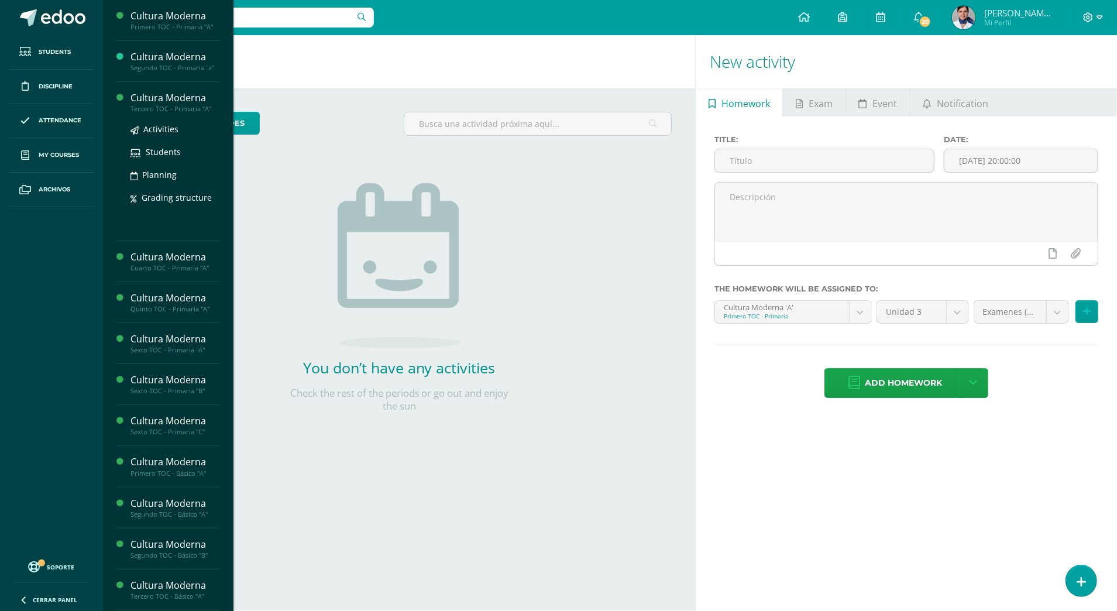
click at [154, 101] on div "Cultura Moderna" at bounding box center [174, 97] width 89 height 13
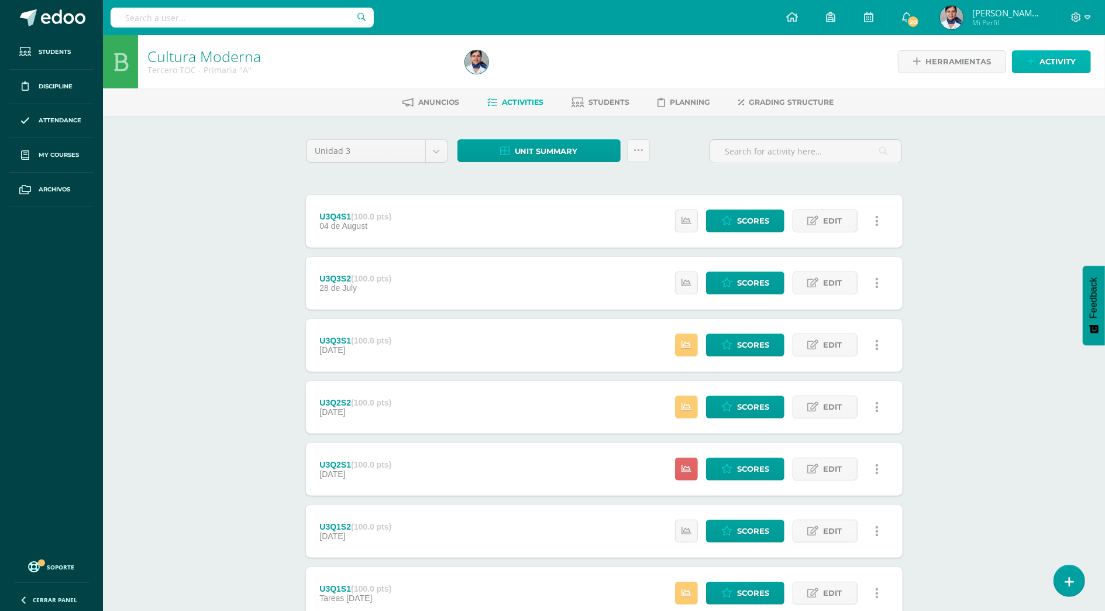
click at [1026, 63] on link "Activity" at bounding box center [1051, 61] width 79 height 23
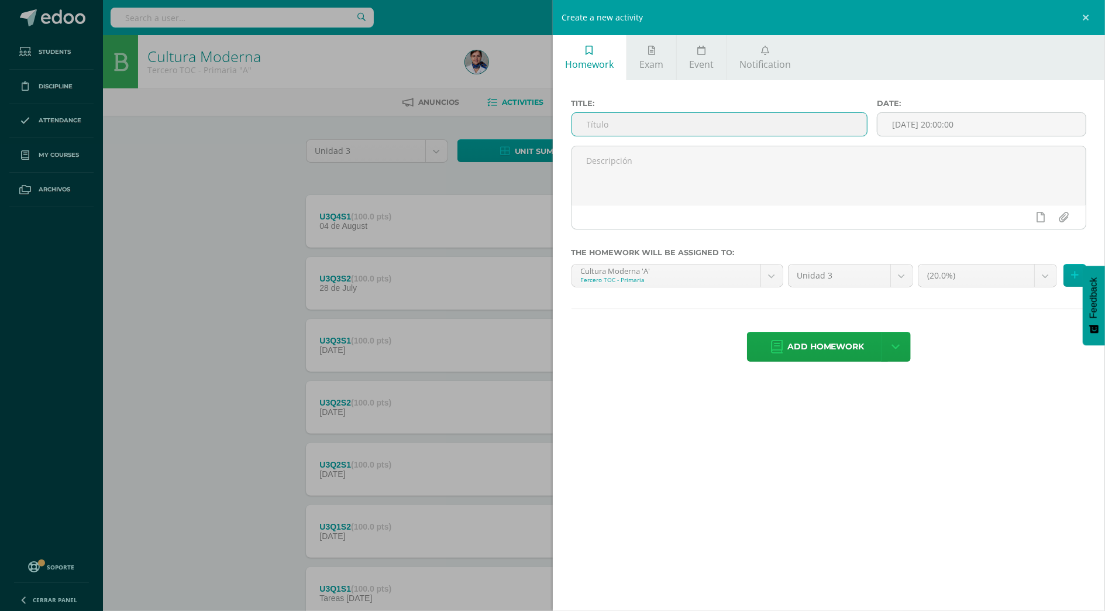
click at [707, 125] on input "text" at bounding box center [719, 124] width 295 height 23
click at [607, 125] on input "U3Q2S2" at bounding box center [719, 124] width 295 height 23
click at [629, 125] on input "U3Q4S2" at bounding box center [719, 124] width 295 height 23
type input "U3Q4S2"
click at [838, 349] on span "Add homework" at bounding box center [825, 346] width 77 height 29
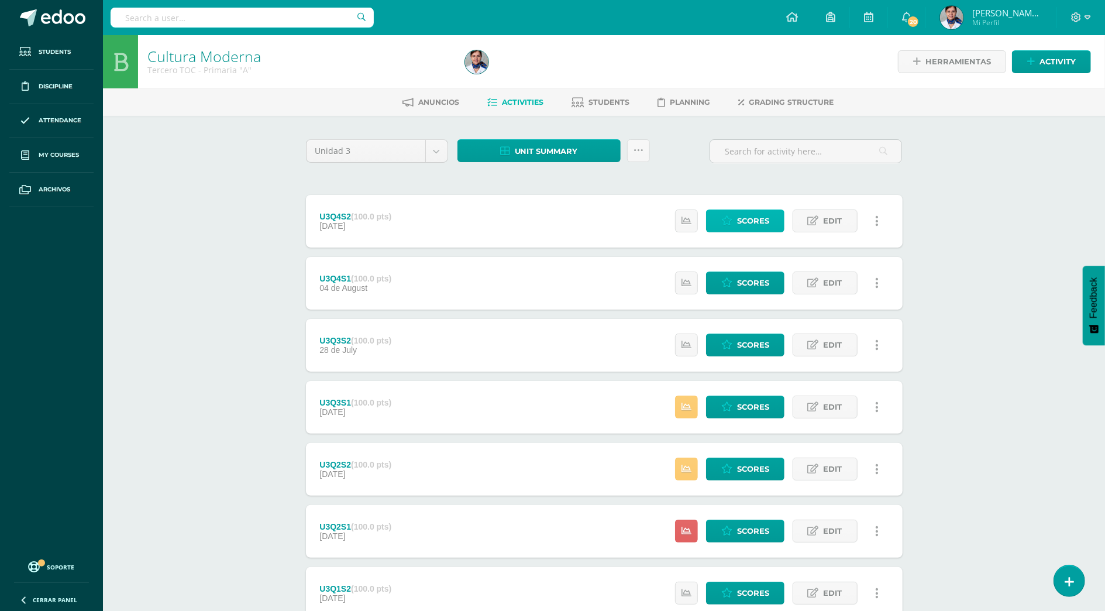
click at [741, 221] on span "Scores" at bounding box center [753, 221] width 32 height 22
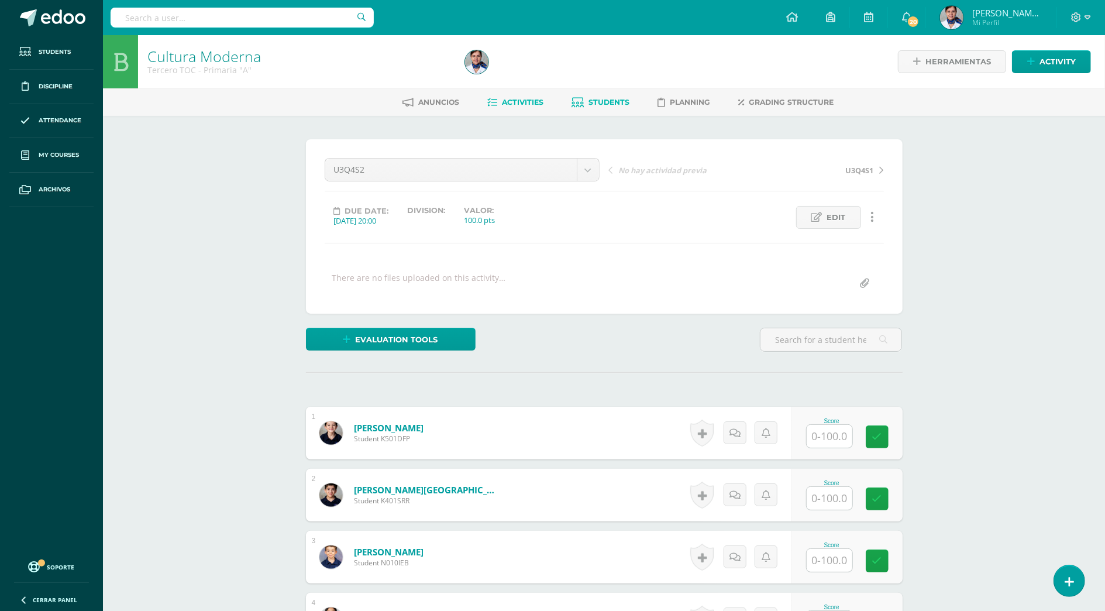
click at [600, 105] on span "Students" at bounding box center [609, 102] width 41 height 9
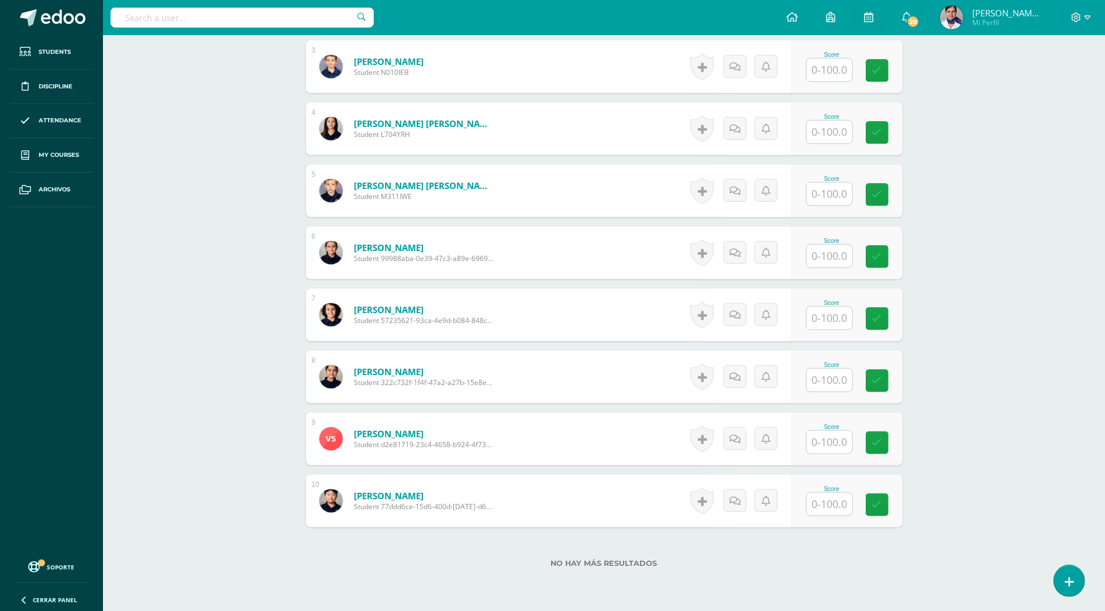
scroll to position [462, 0]
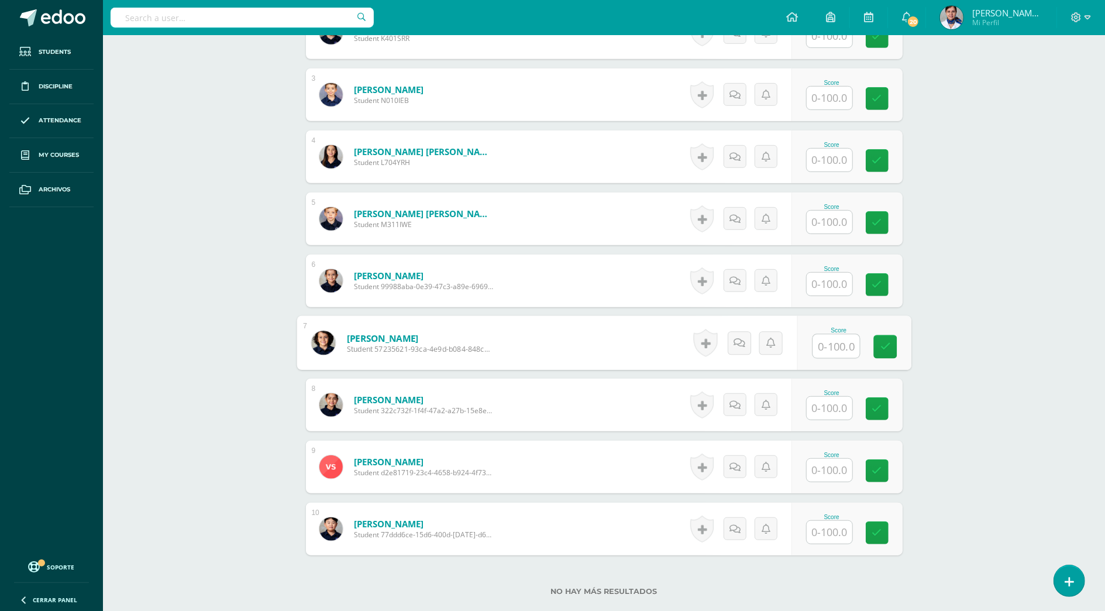
click at [828, 345] on input "text" at bounding box center [836, 346] width 47 height 23
type input "60"
click at [831, 530] on input "text" at bounding box center [836, 532] width 47 height 23
type input "100"
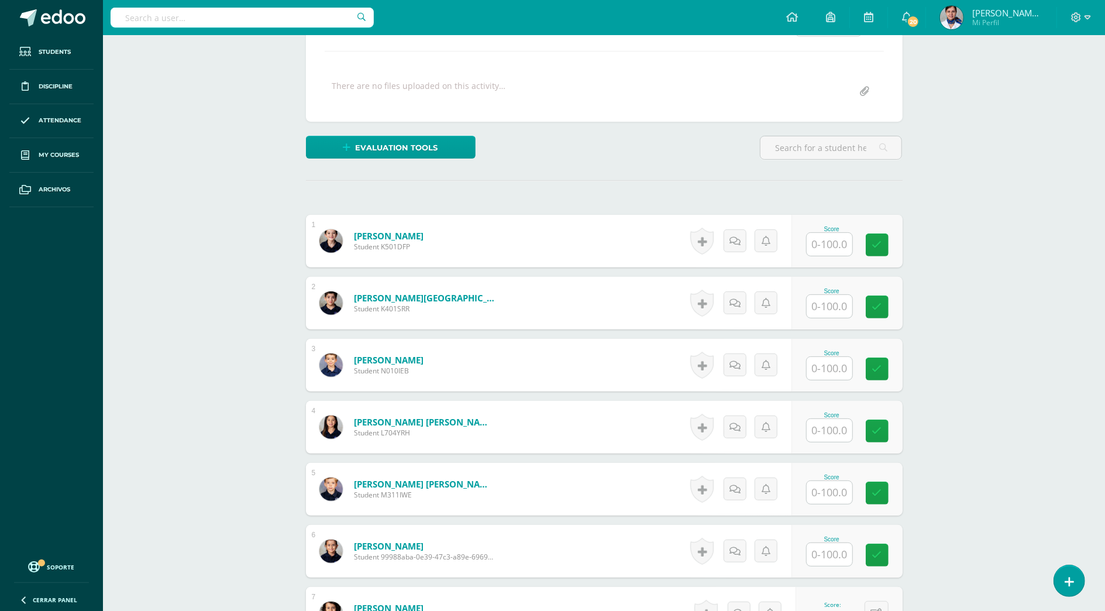
scroll to position [150, 0]
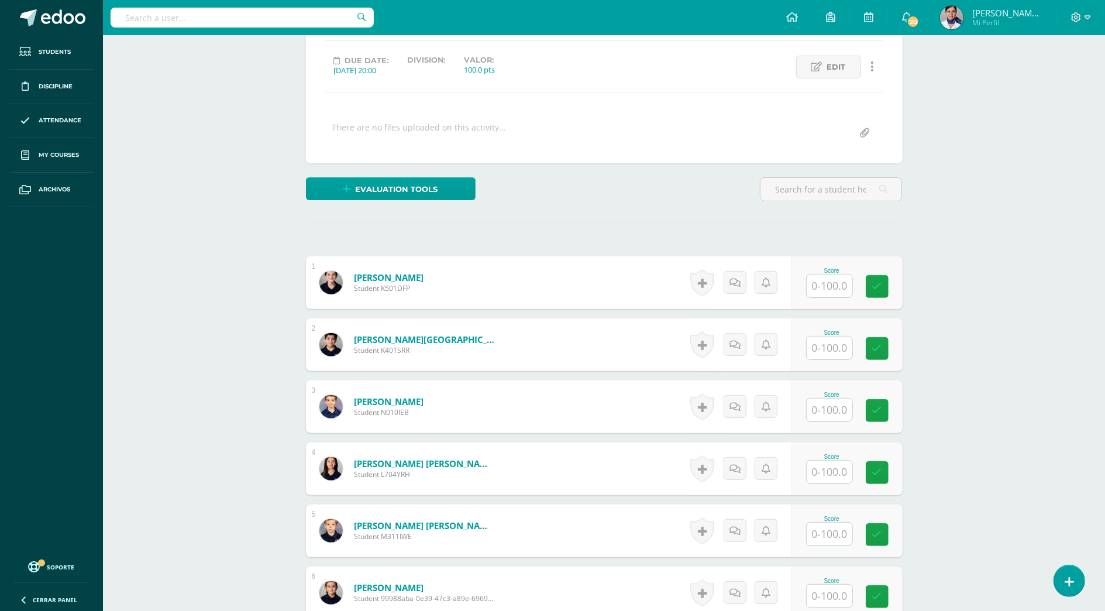
click at [827, 351] on input "text" at bounding box center [830, 347] width 46 height 23
type input "60"
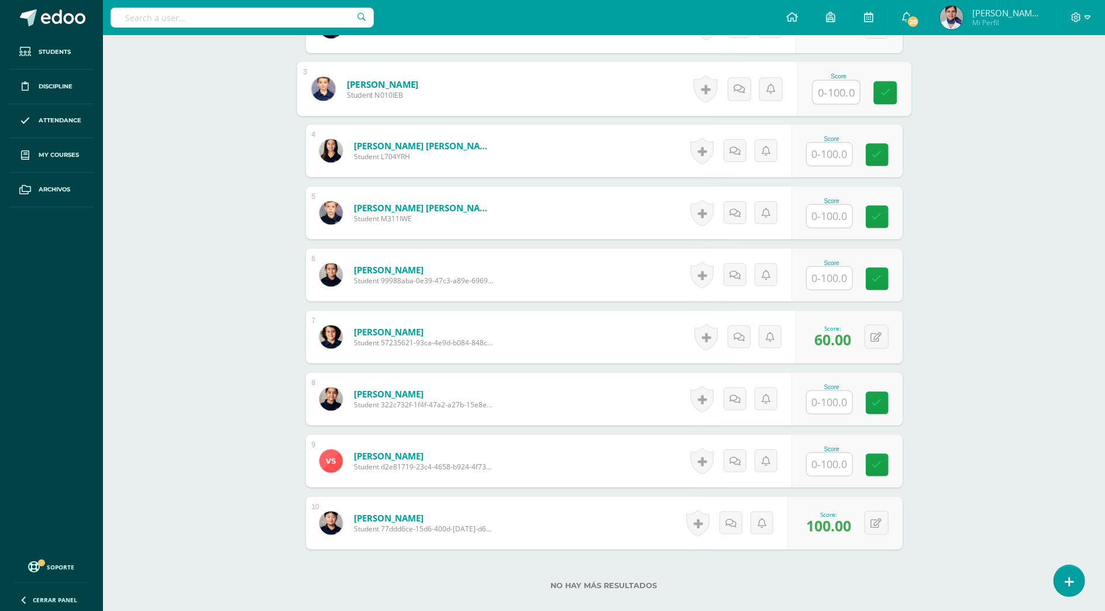
scroll to position [307, 0]
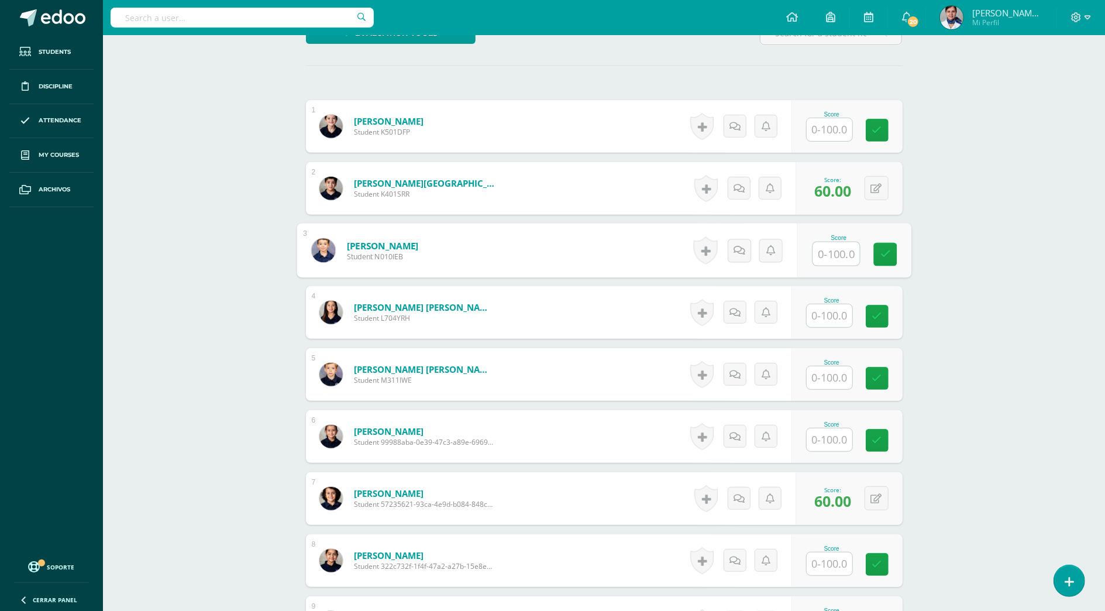
click at [836, 253] on input "text" at bounding box center [836, 253] width 47 height 23
type input "90"
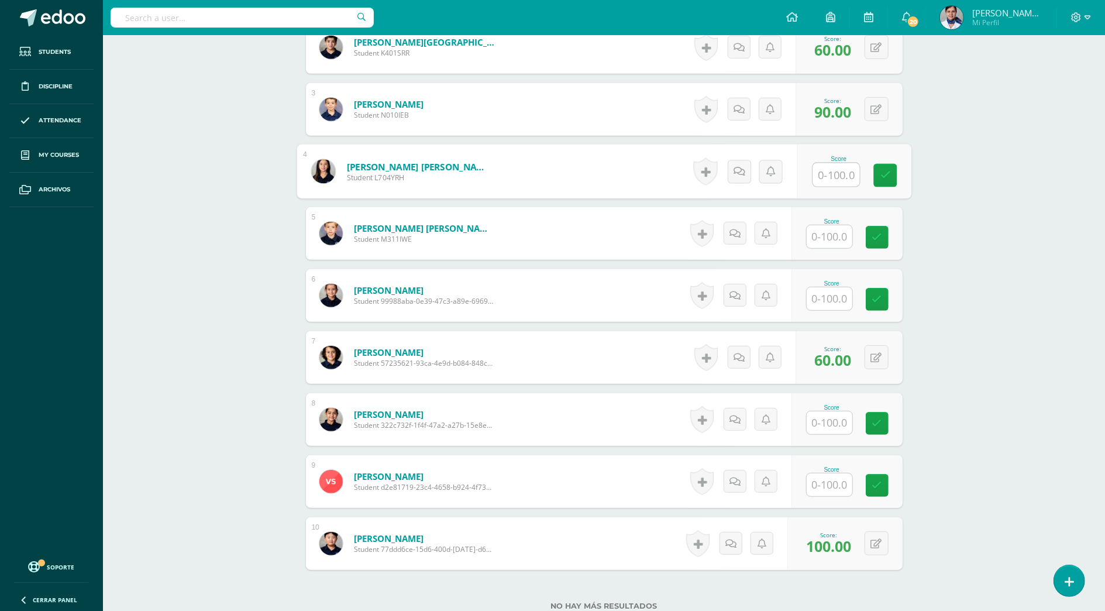
scroll to position [541, 0]
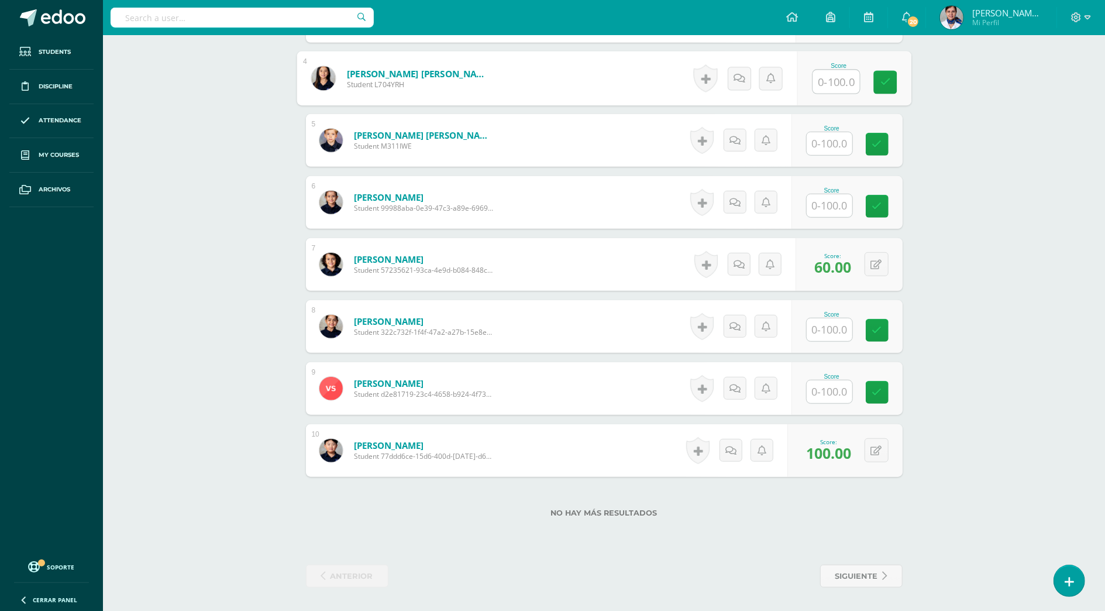
click at [826, 394] on input "text" at bounding box center [830, 391] width 46 height 23
type input "70"
click at [836, 207] on input "text" at bounding box center [830, 205] width 46 height 23
type input "100"
click at [831, 147] on input "text" at bounding box center [830, 143] width 46 height 23
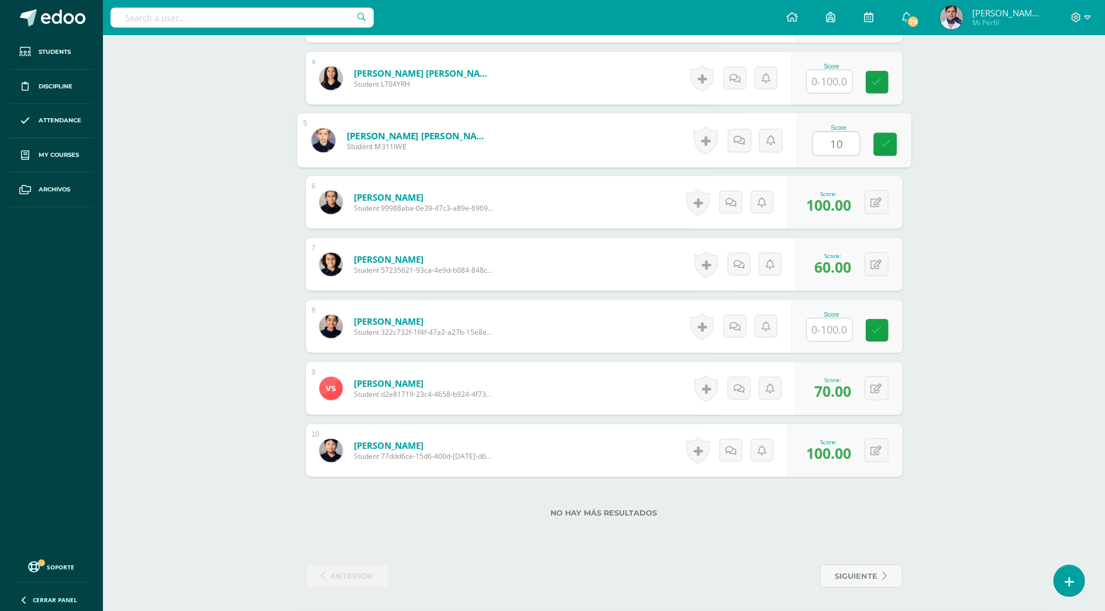
type input "100"
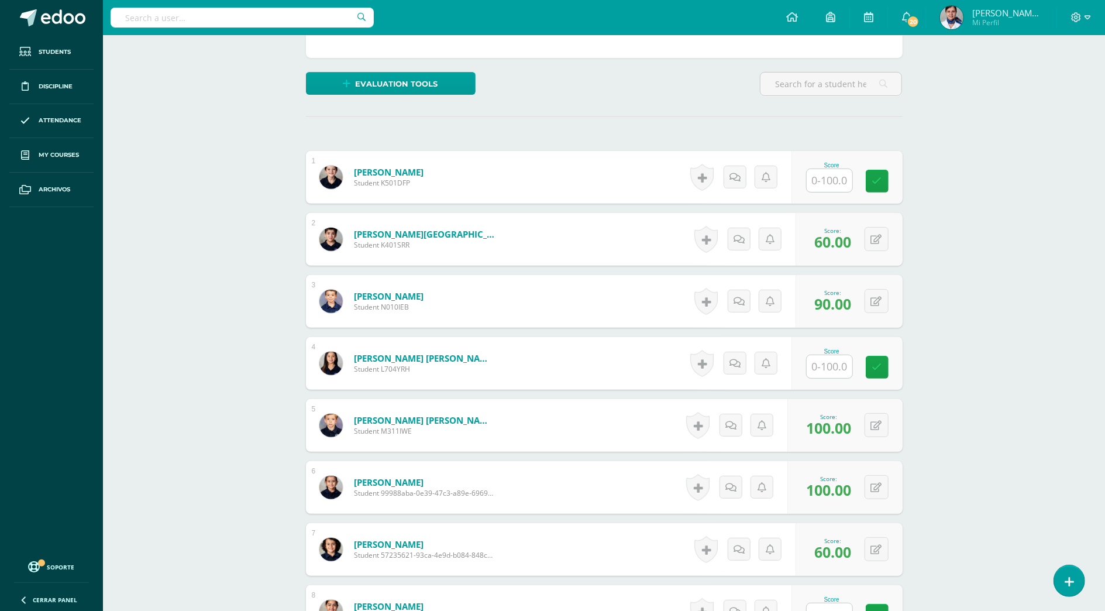
scroll to position [307, 0]
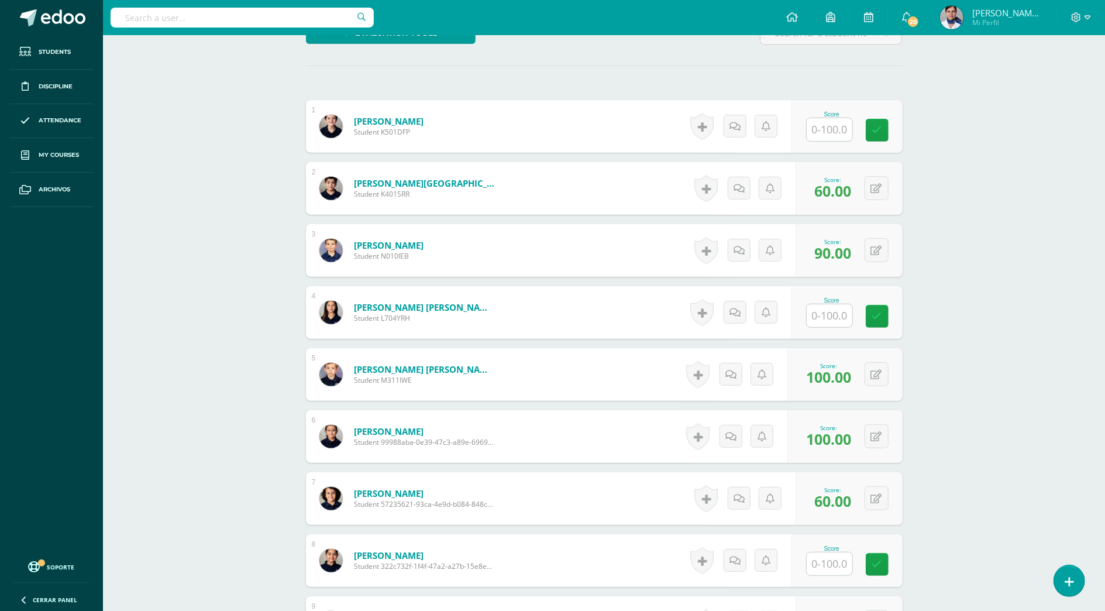
click at [838, 315] on input "text" at bounding box center [830, 315] width 46 height 23
type input "70"
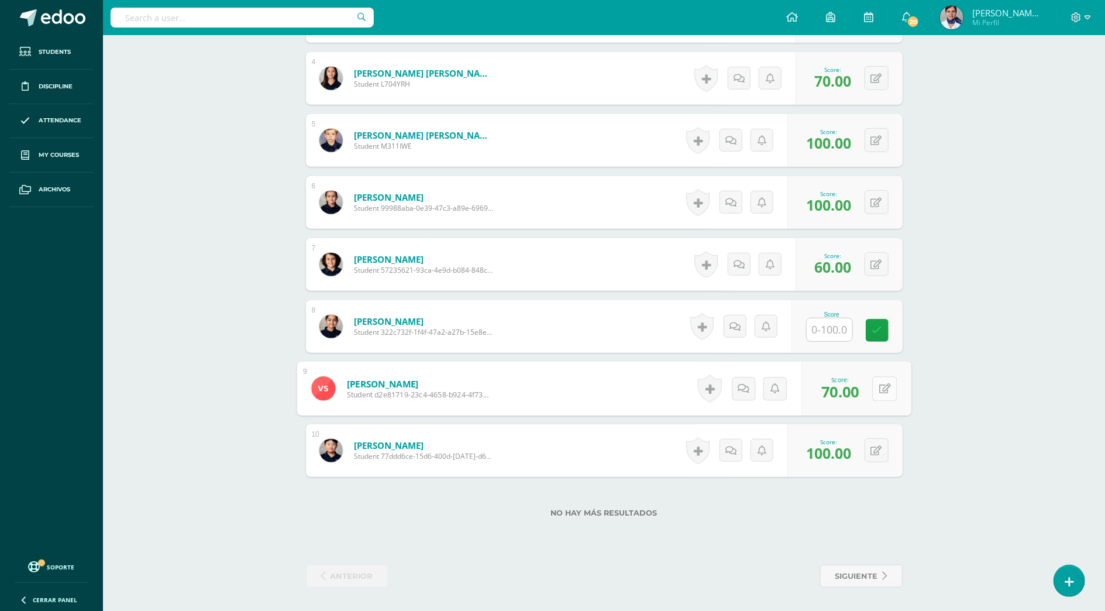
click at [880, 390] on icon at bounding box center [885, 388] width 12 height 10
type input "70"
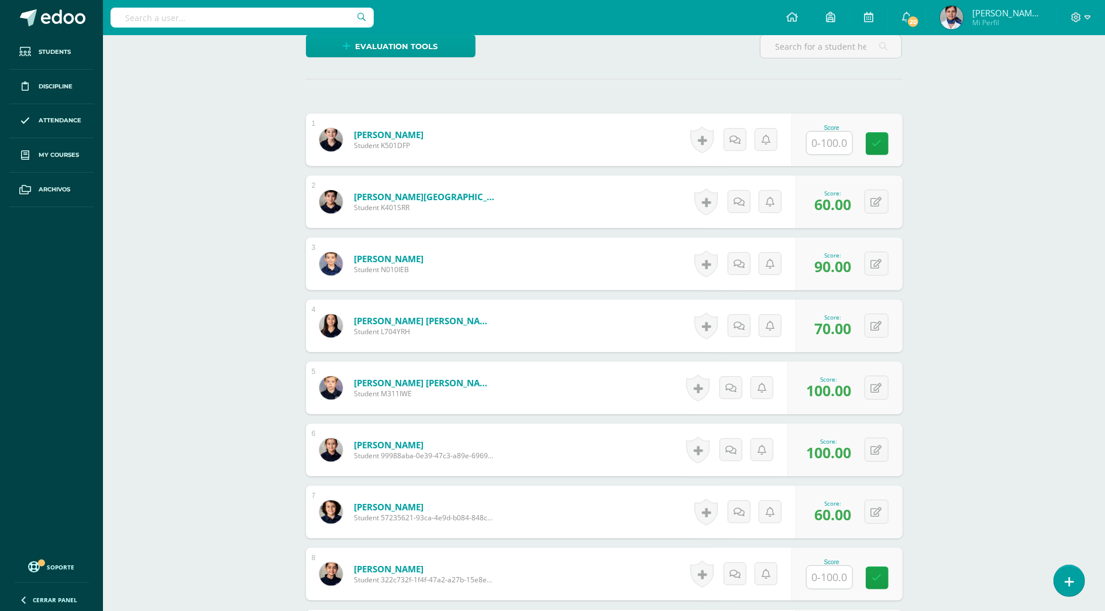
scroll to position [228, 0]
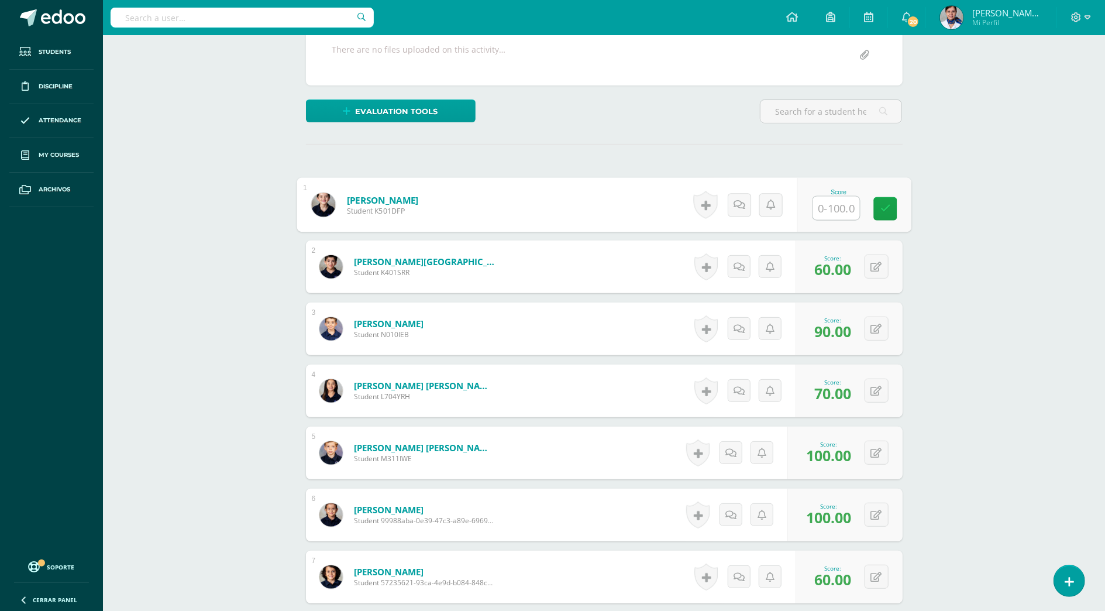
click at [831, 206] on input "text" at bounding box center [836, 208] width 47 height 23
type input "90"
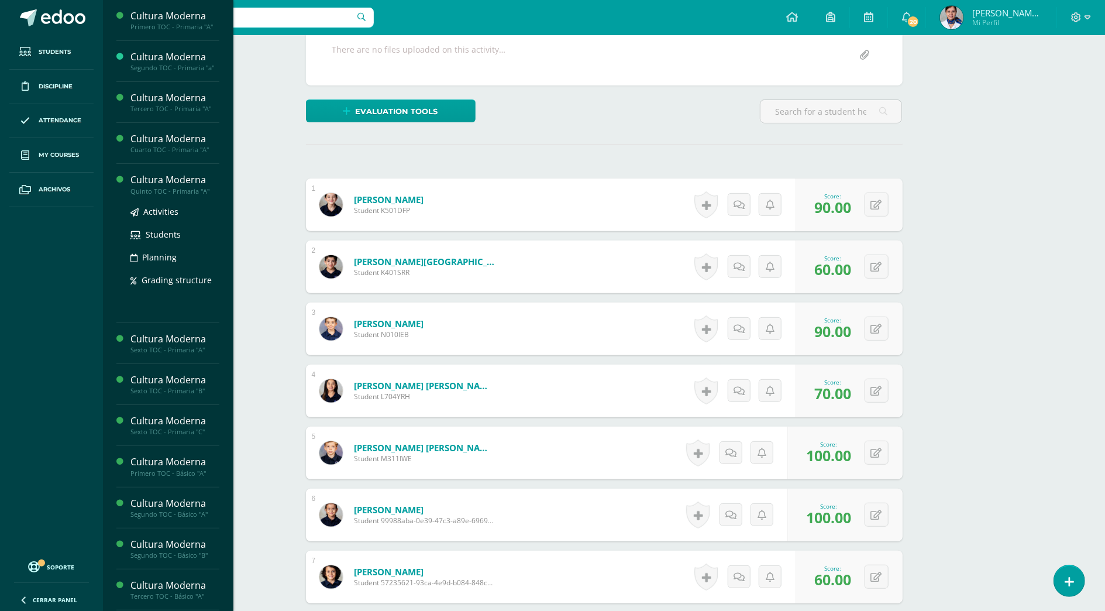
click at [183, 179] on div "Cultura Moderna" at bounding box center [174, 179] width 89 height 13
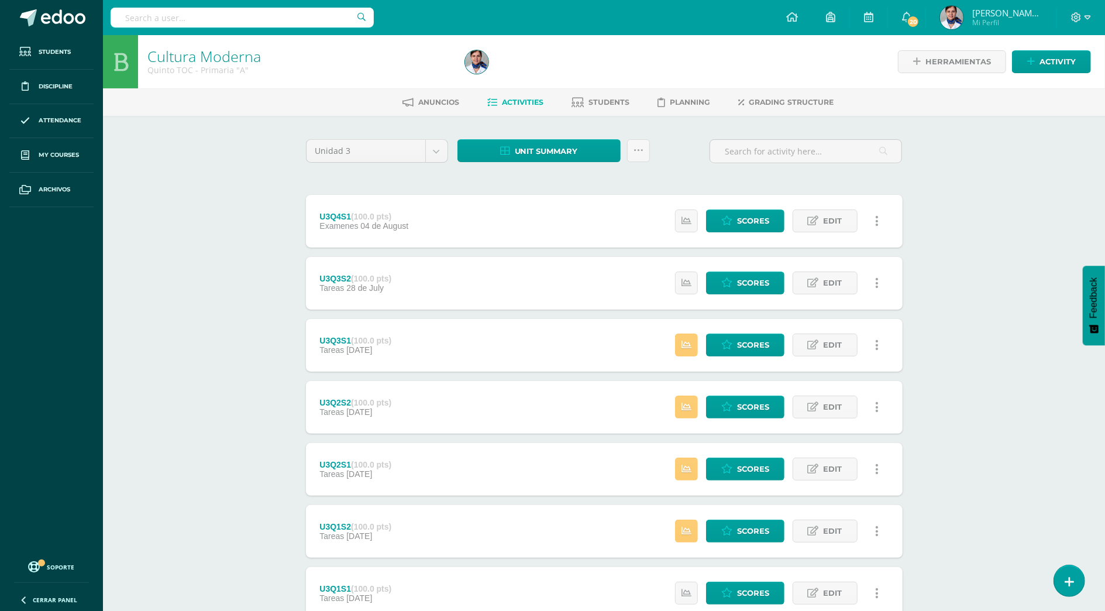
drag, startPoint x: 0, startPoint y: 0, endPoint x: 242, endPoint y: 284, distance: 373.5
click at [183, 179] on div "Cultura Moderna Quinto TOC - Primaria "A" Herramientas Detalle de asistencias A…" at bounding box center [604, 366] width 1002 height 662
click at [236, 274] on div "Cultura Moderna Quinto TOC - Primaria "A" Herramientas Detalle de asistencias A…" at bounding box center [604, 366] width 1002 height 662
click at [87, 461] on ul "Students Discipline Attendance My courses Archivos" at bounding box center [51, 293] width 103 height 517
click at [757, 222] on span "Scores" at bounding box center [753, 221] width 32 height 22
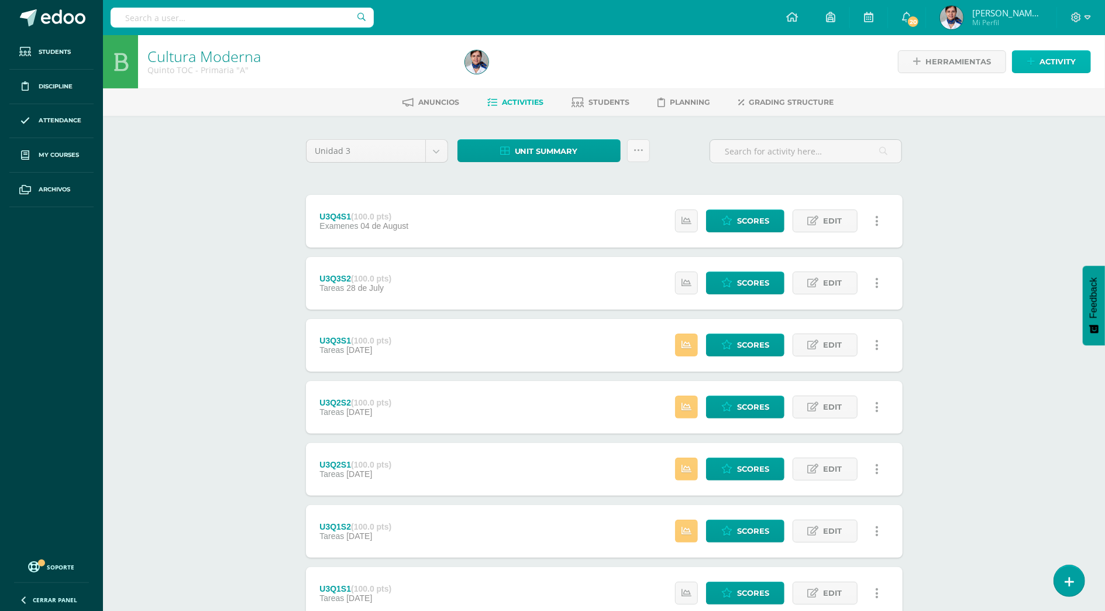
click at [1047, 66] on span "Activity" at bounding box center [1058, 62] width 36 height 22
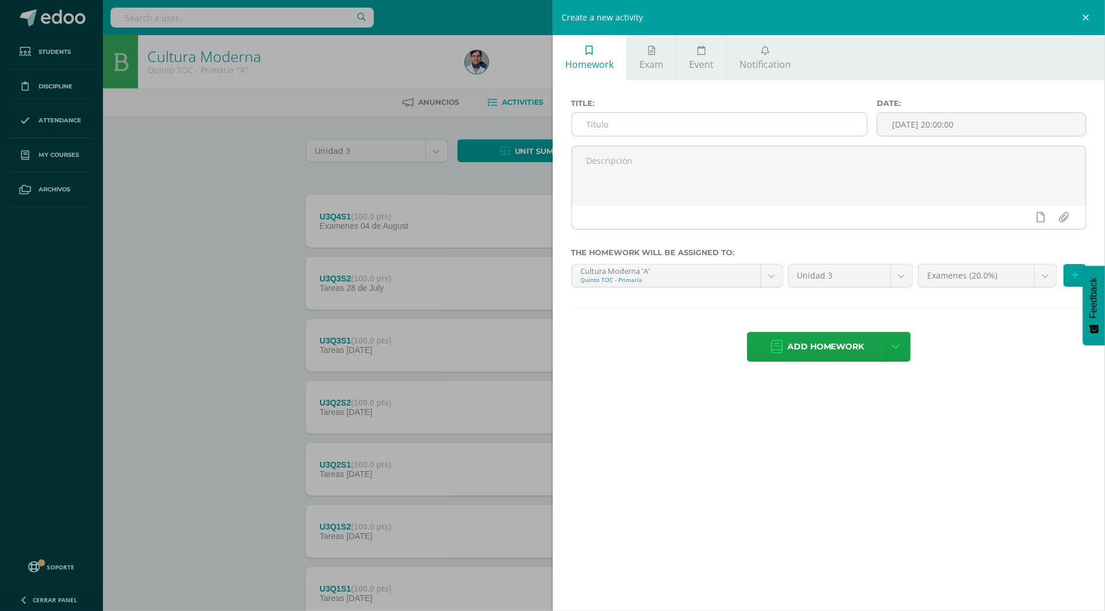
click at [655, 124] on input "text" at bounding box center [719, 124] width 295 height 23
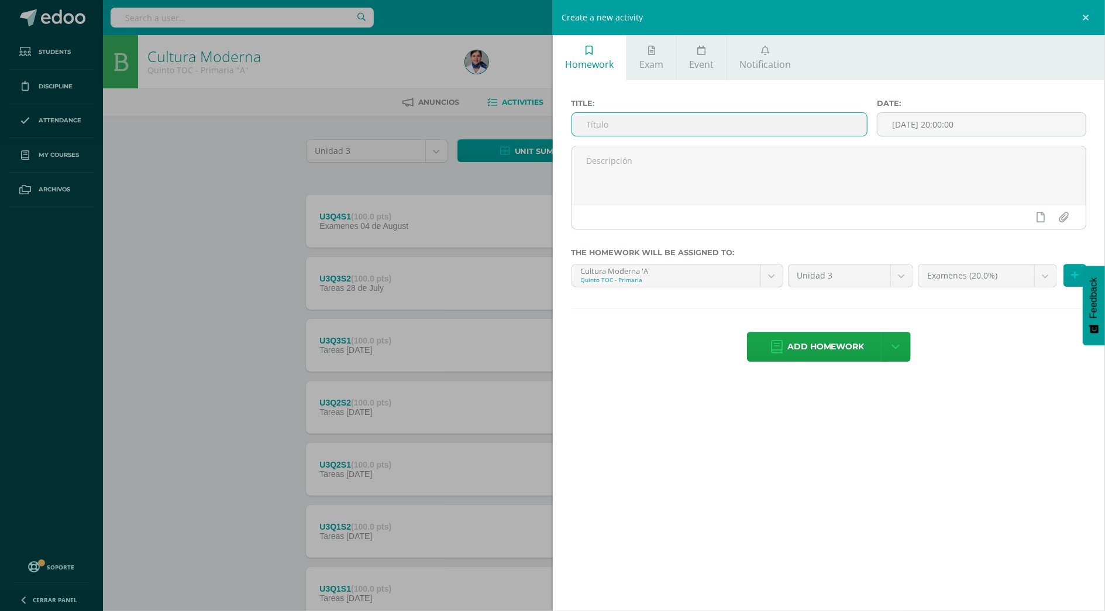
type input "U3Q4S2"
click at [803, 342] on span "Add homework" at bounding box center [825, 346] width 77 height 29
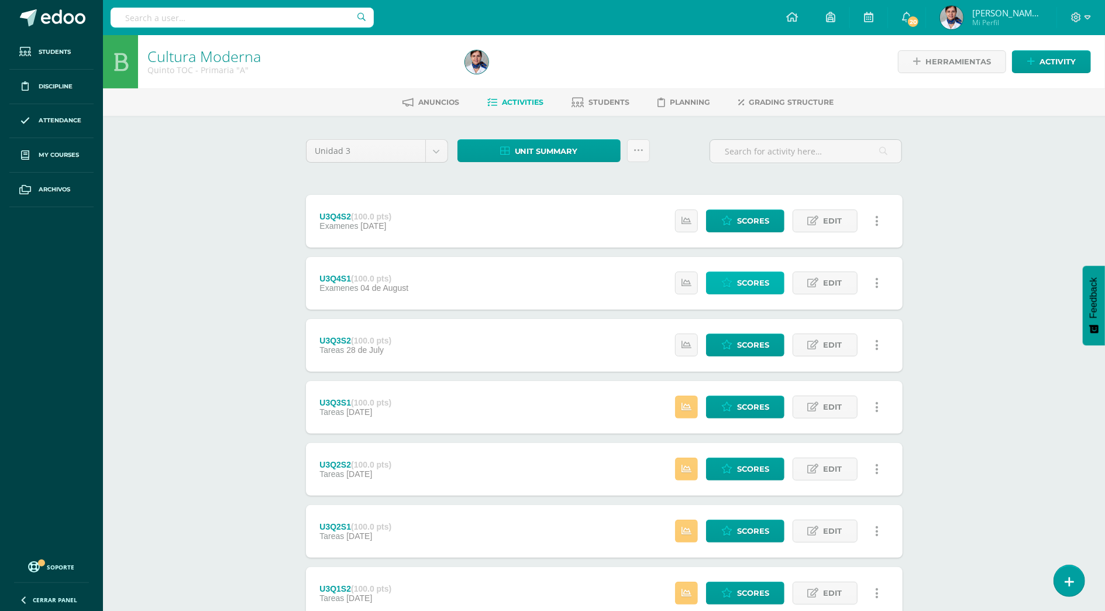
click at [741, 282] on span "Scores" at bounding box center [753, 283] width 32 height 22
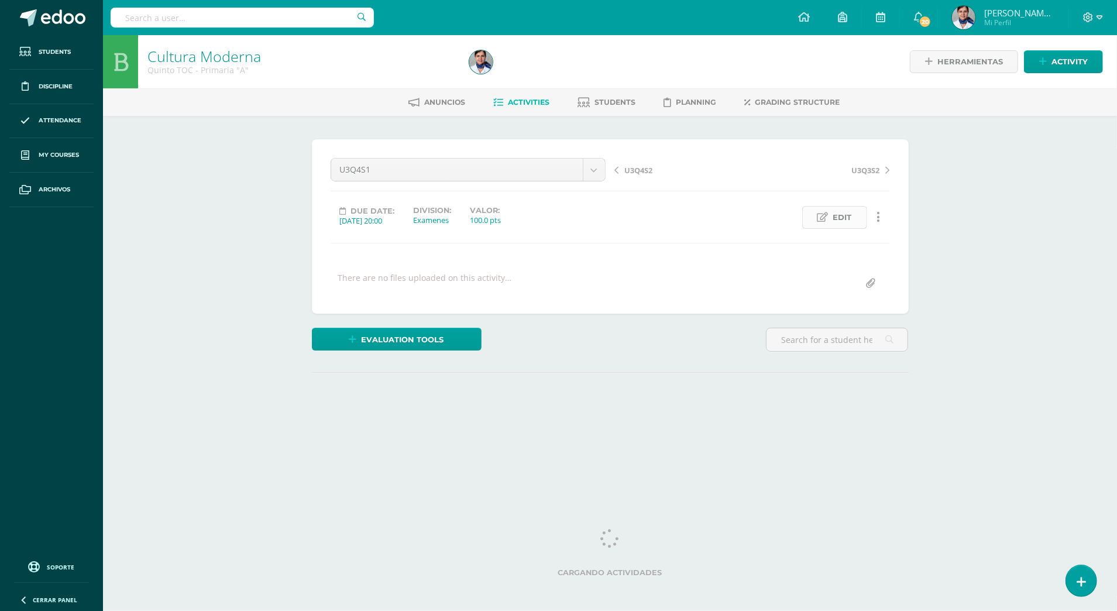
click at [842, 214] on span "Edit" at bounding box center [842, 218] width 19 height 22
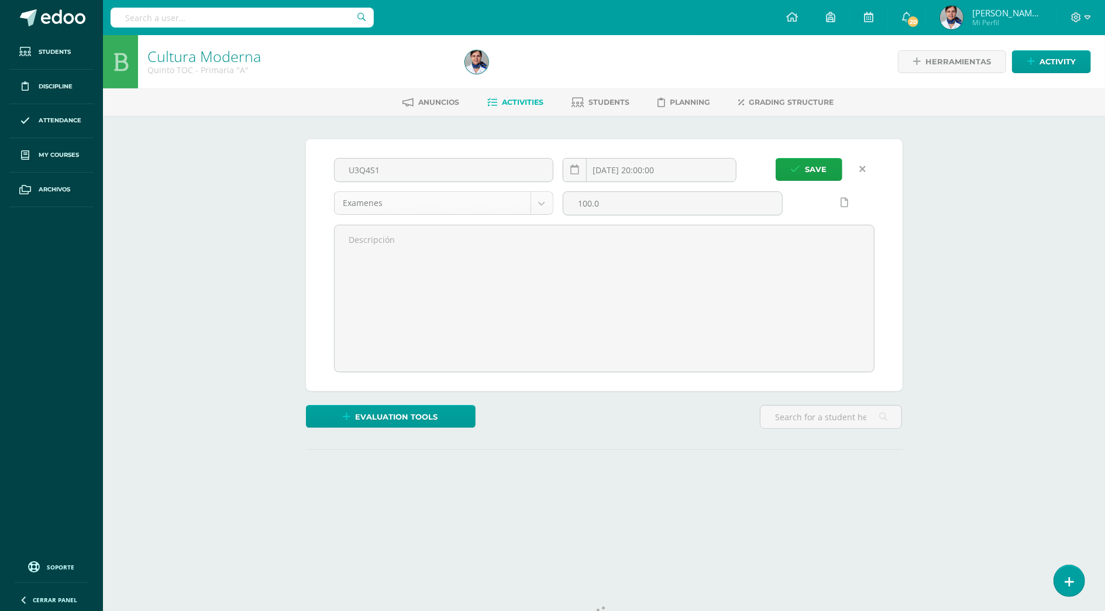
click at [543, 198] on body "Students Discipline Attendance My courses Archivos Soporte Help Reportar un pro…" at bounding box center [552, 270] width 1105 height 541
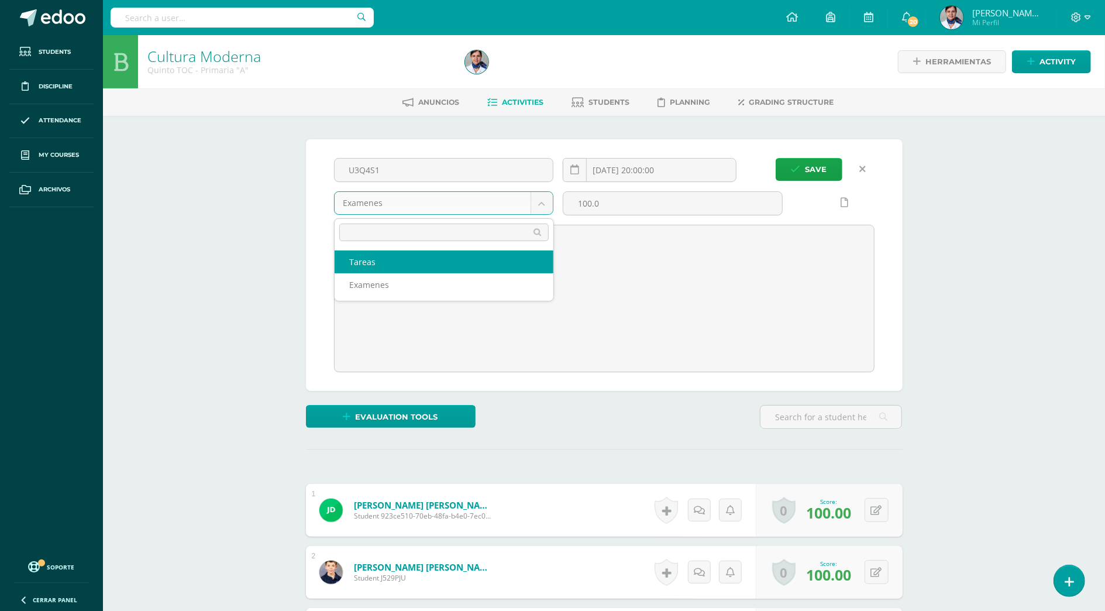
select select "136537"
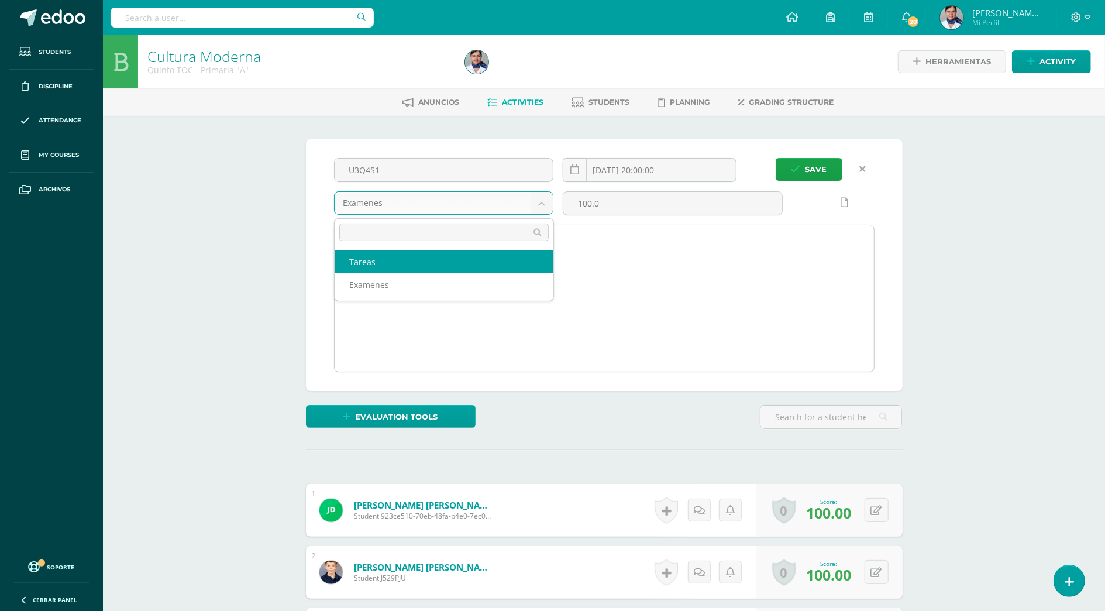
scroll to position [1, 0]
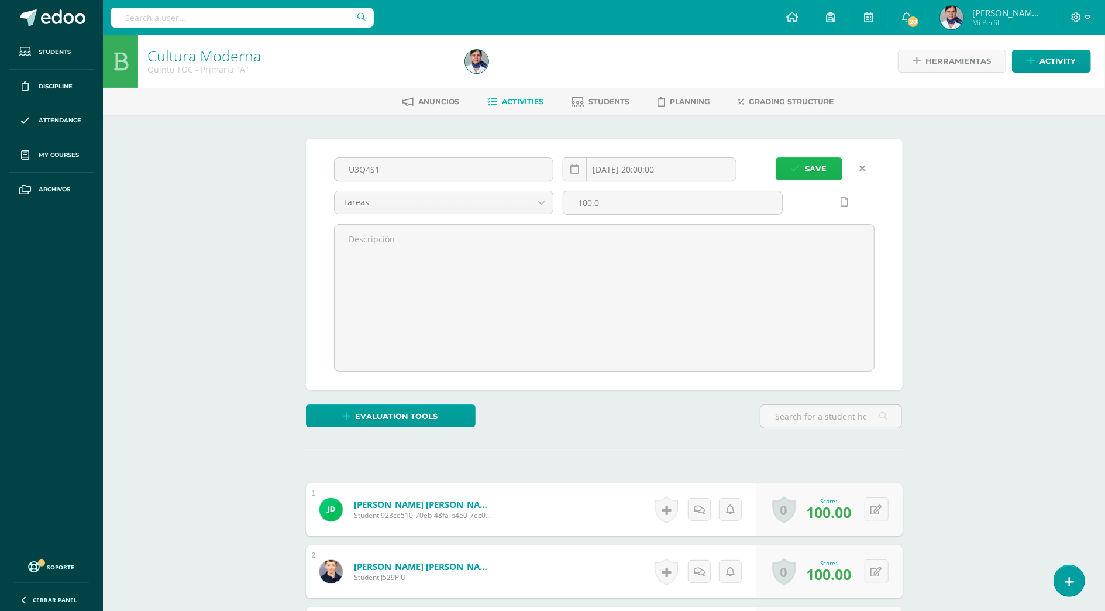
click at [829, 171] on button "Save" at bounding box center [809, 168] width 67 height 23
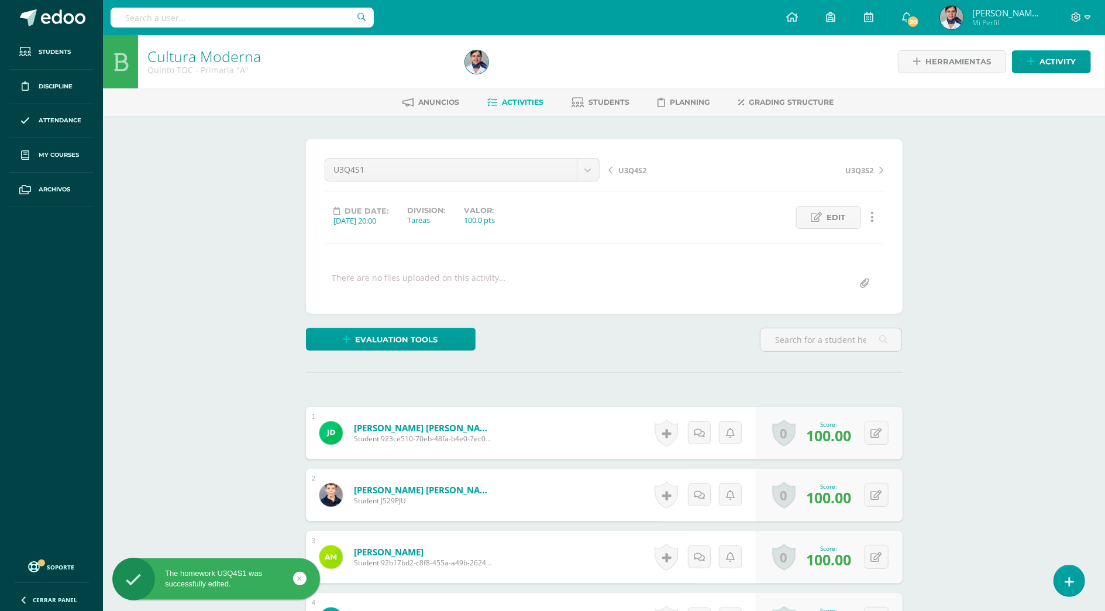
scroll to position [1, 0]
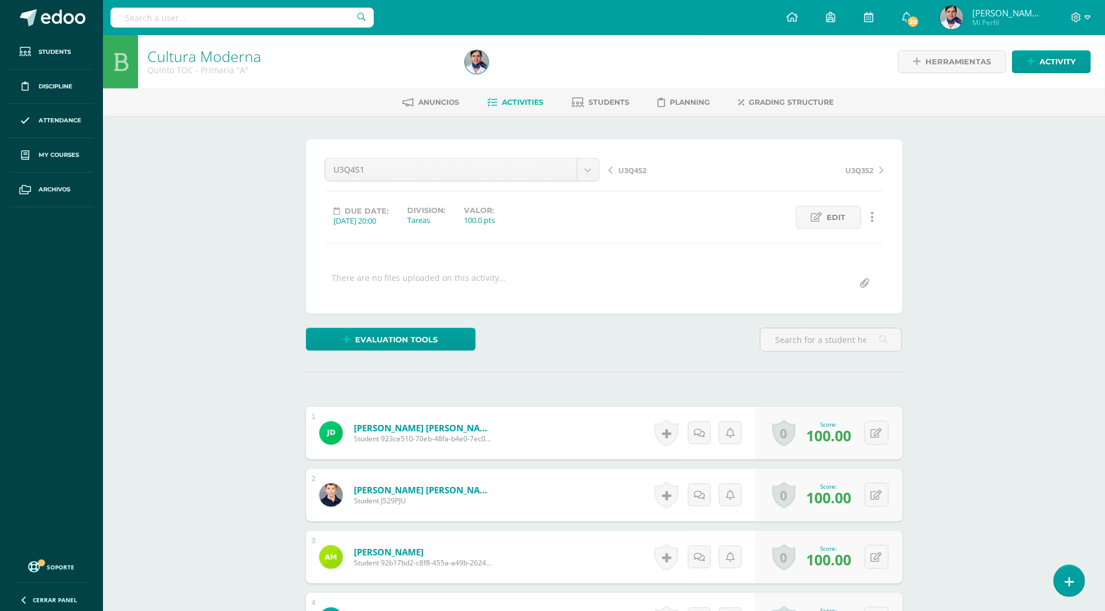
scroll to position [1, 0]
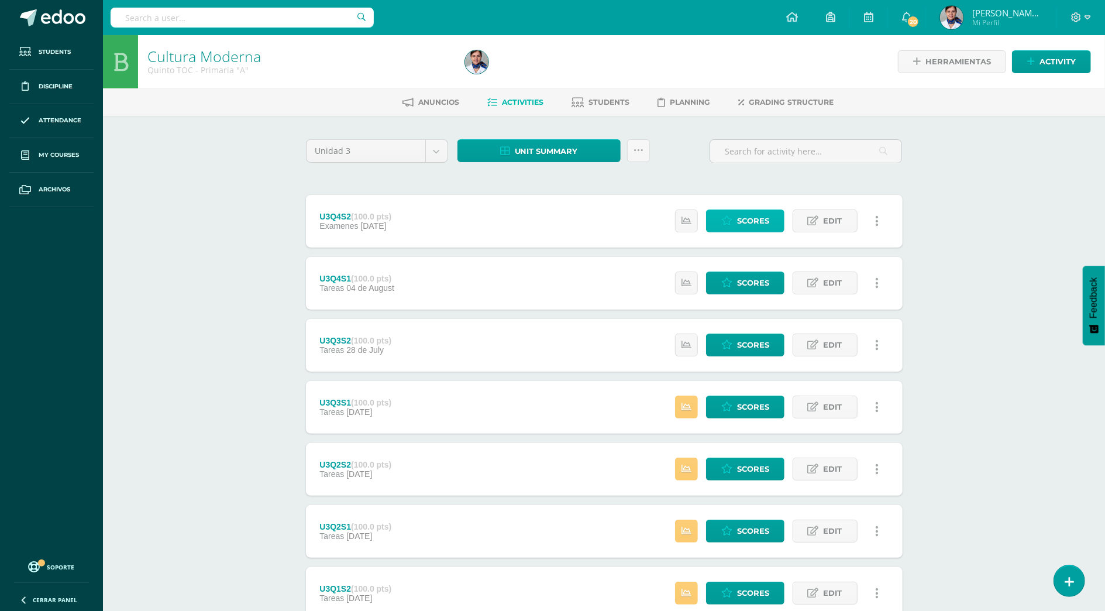
click at [744, 223] on span "Scores" at bounding box center [753, 221] width 32 height 22
click at [735, 223] on link "Scores" at bounding box center [745, 220] width 78 height 23
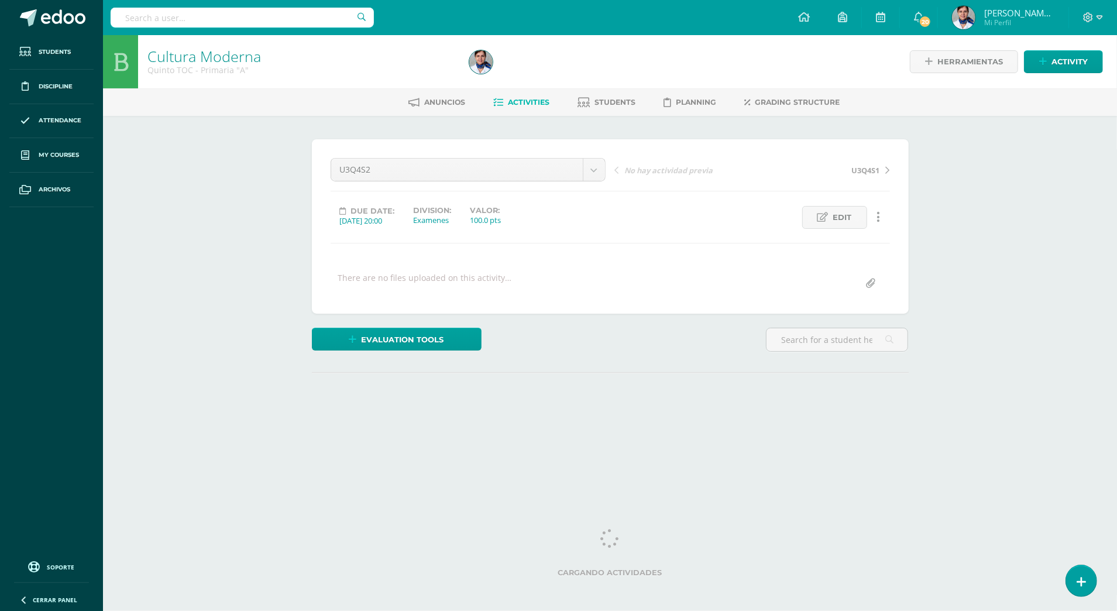
click at [841, 220] on span "Edit" at bounding box center [842, 218] width 19 height 22
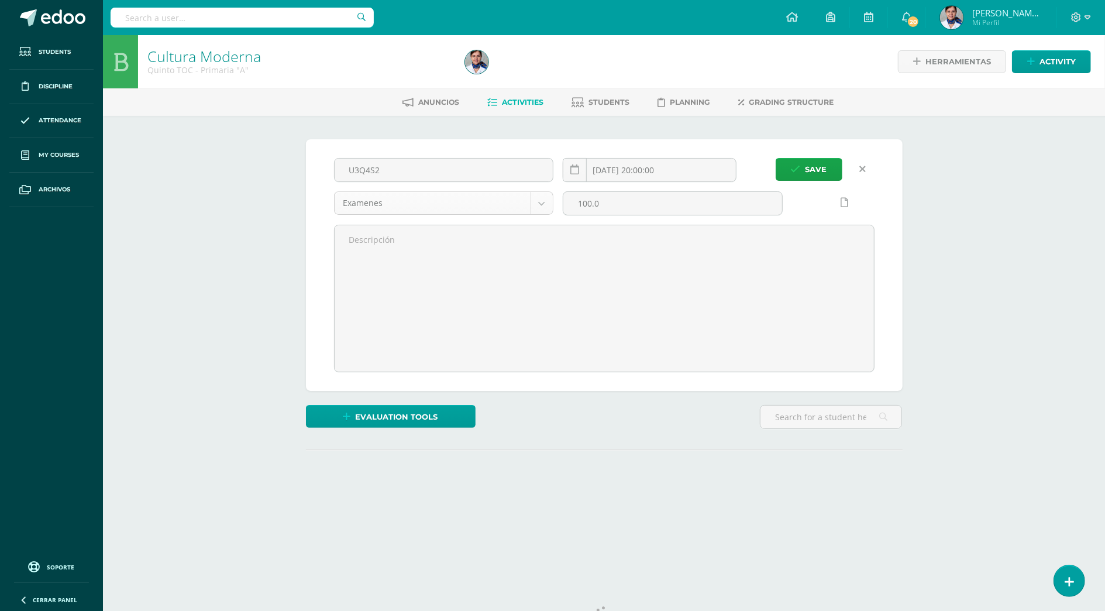
click at [543, 199] on body "Students Discipline Attendance My courses Archivos Soporte Help Reportar un pro…" at bounding box center [552, 270] width 1105 height 541
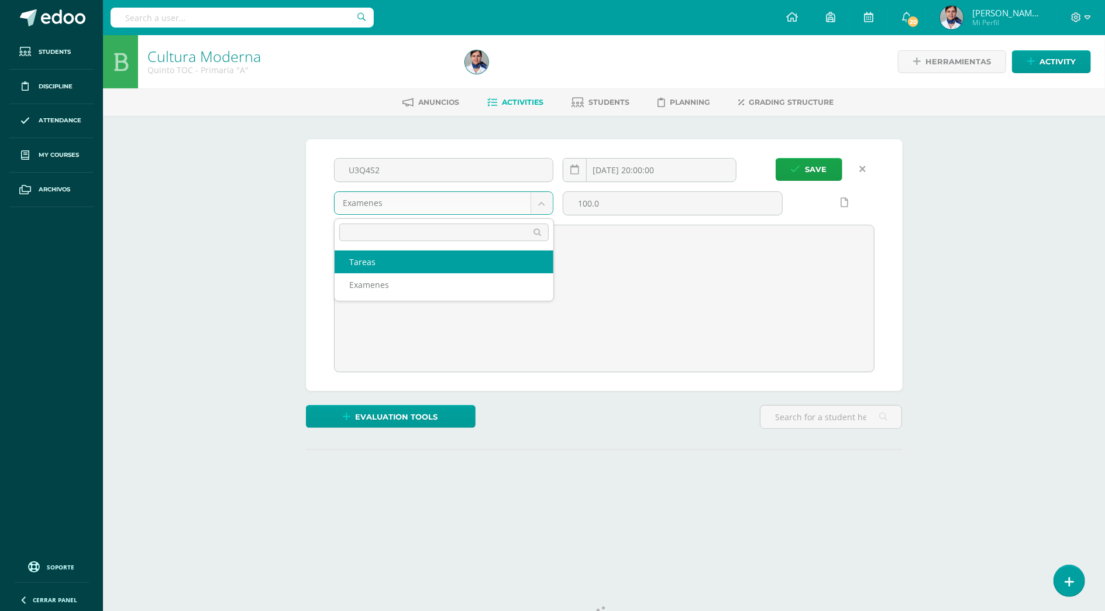
select select "136537"
click at [821, 168] on span "Save" at bounding box center [817, 170] width 22 height 22
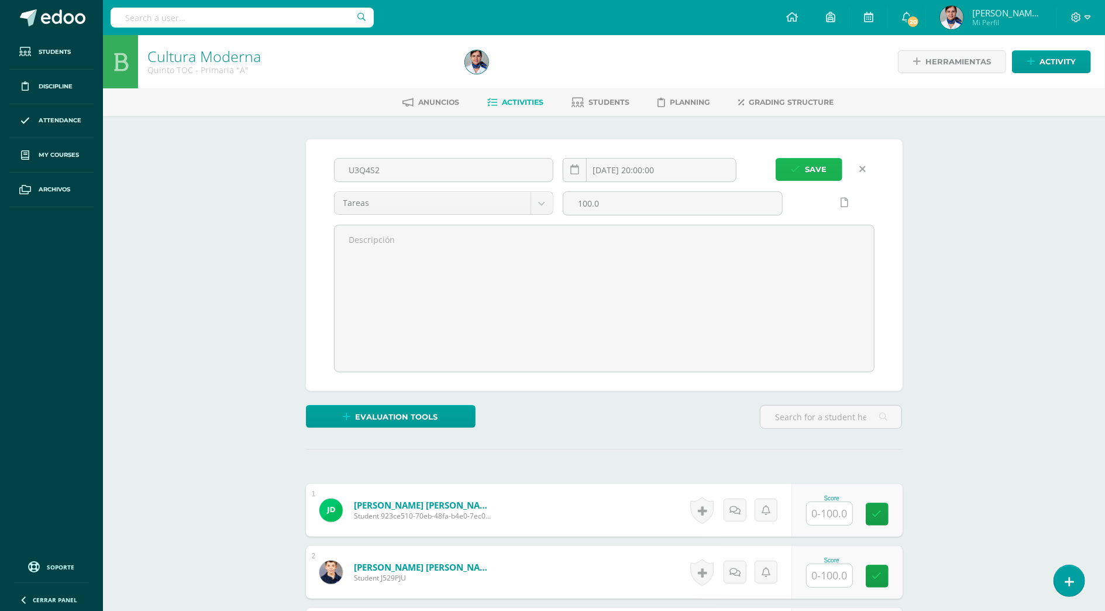
scroll to position [1, 0]
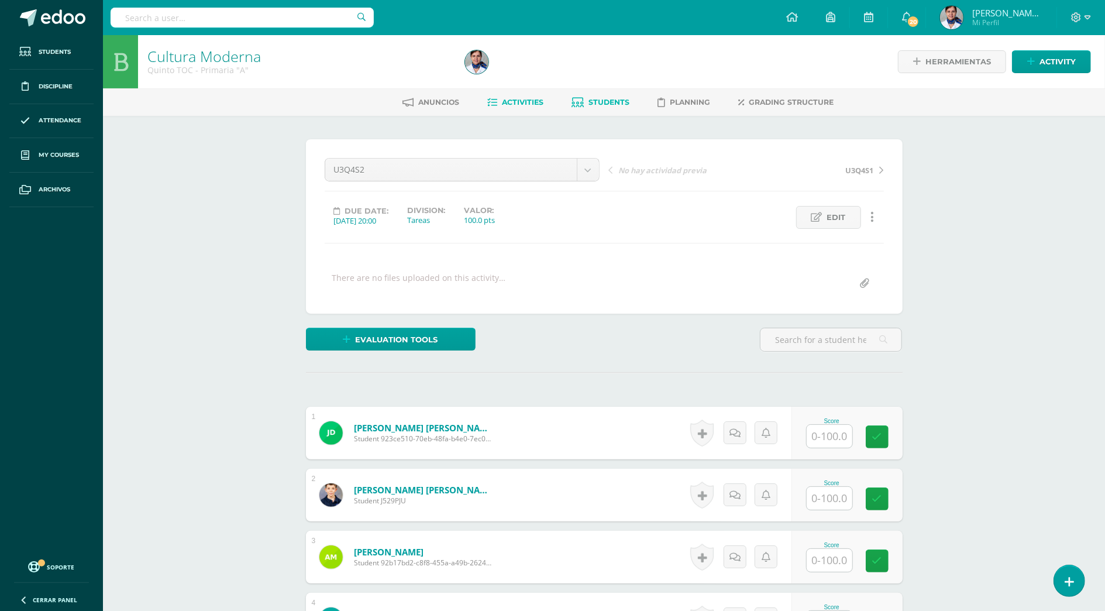
click at [611, 99] on span "Students" at bounding box center [609, 102] width 41 height 9
drag, startPoint x: 216, startPoint y: 389, endPoint x: 323, endPoint y: 479, distance: 139.5
click at [323, 479] on div "Haeussler Ortíz, Juan Pablo Student J529PJU" at bounding box center [407, 494] width 203 height 53
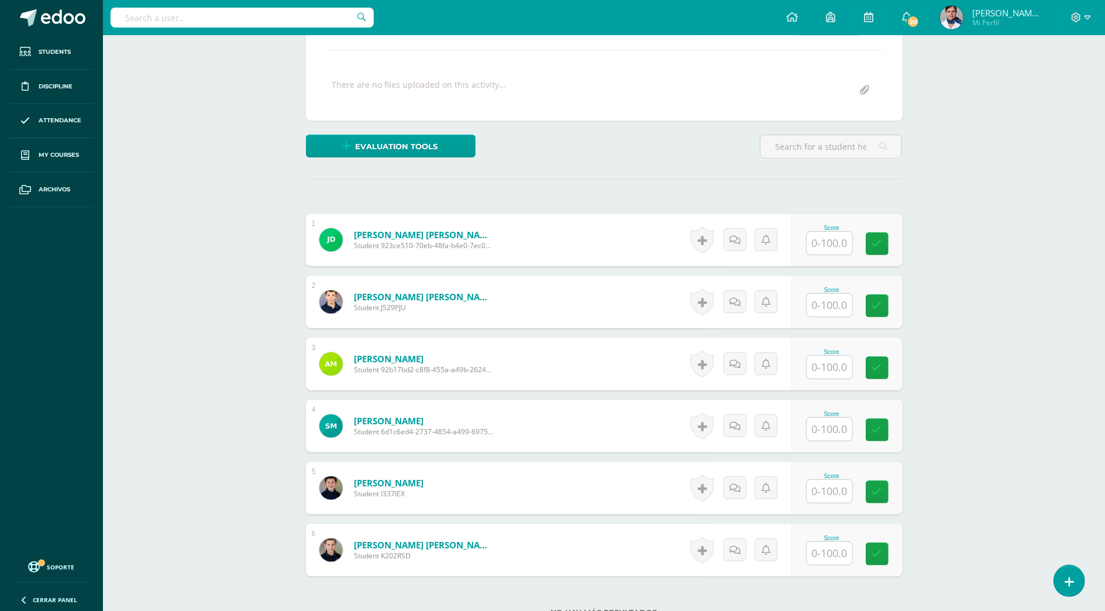
scroll to position [293, 0]
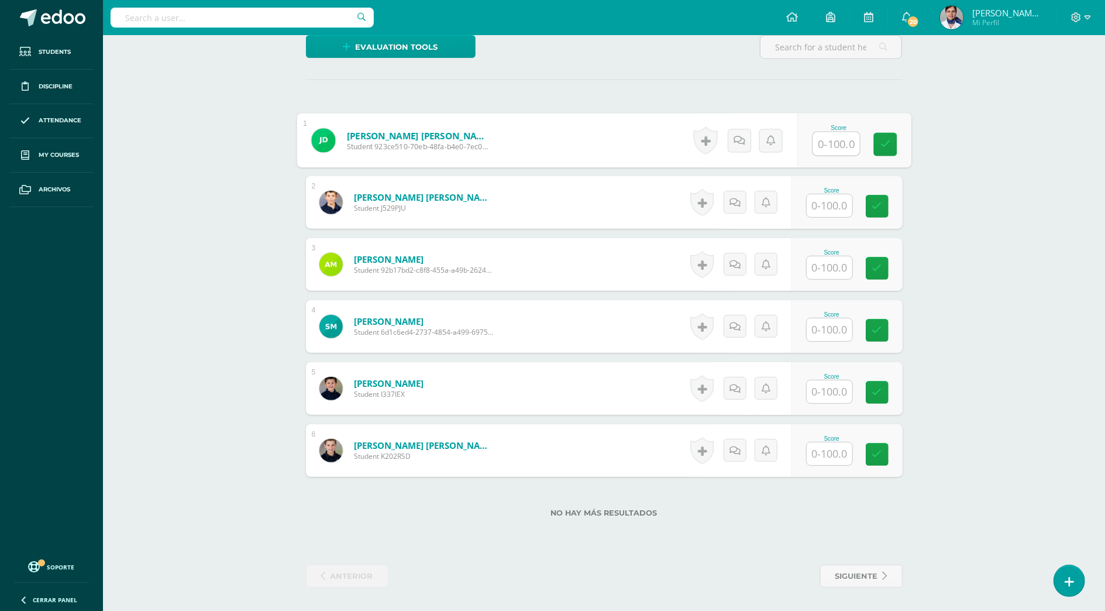
click at [838, 143] on input "text" at bounding box center [836, 143] width 47 height 23
click at [834, 206] on input "text" at bounding box center [836, 205] width 47 height 23
type input "90"
click at [834, 146] on input "text" at bounding box center [836, 143] width 47 height 23
type input "90"
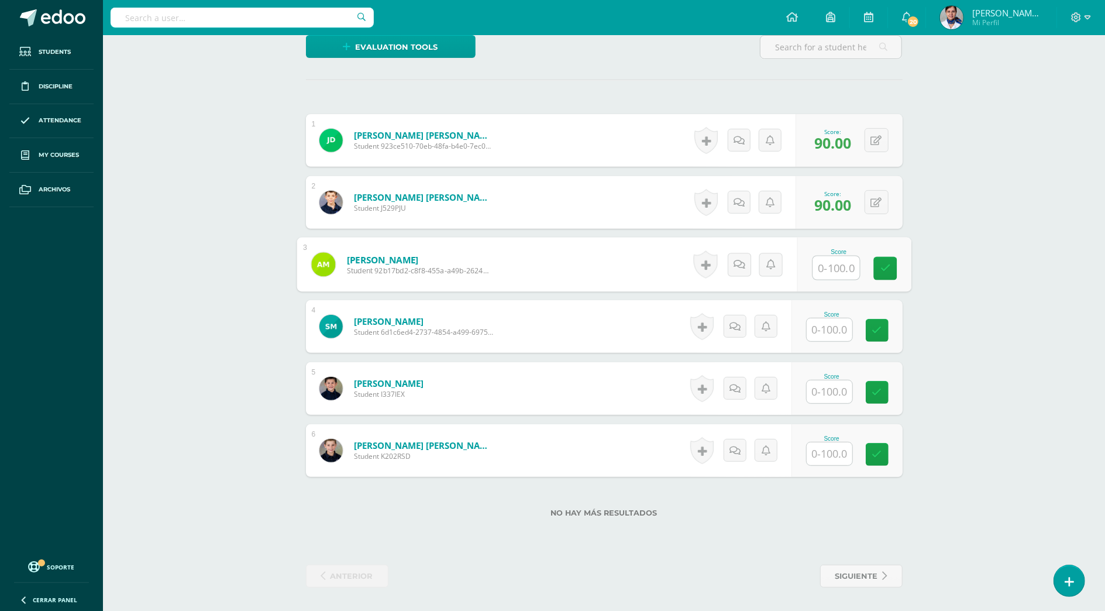
click at [819, 273] on input "text" at bounding box center [836, 267] width 47 height 23
type input "100"
click at [827, 397] on input "text" at bounding box center [830, 391] width 46 height 23
click at [828, 394] on input "text" at bounding box center [836, 391] width 47 height 23
type input "100"
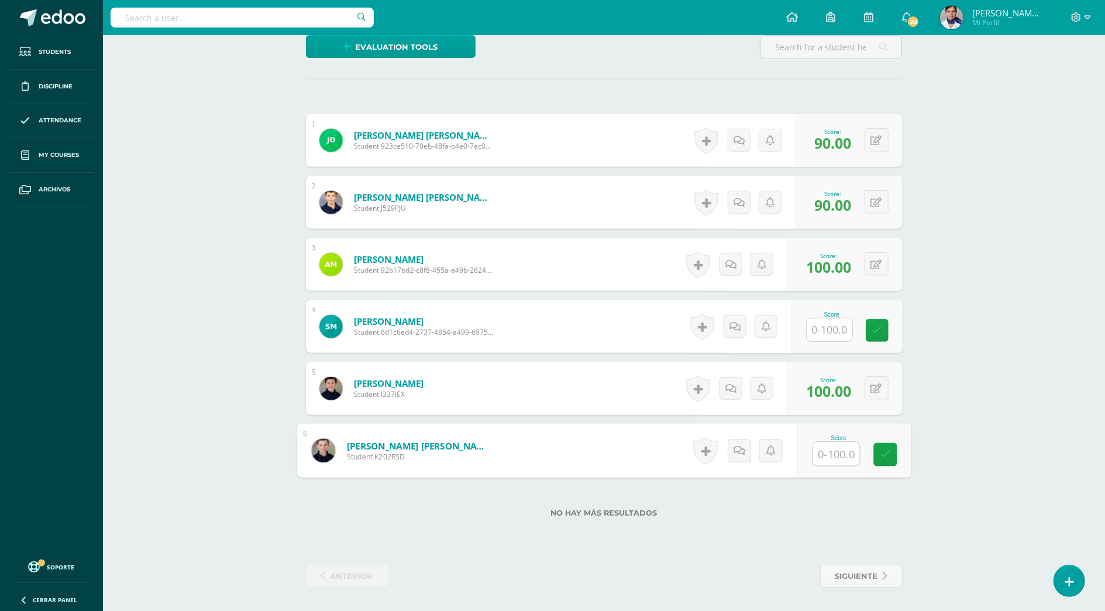
click at [831, 331] on input "text" at bounding box center [830, 329] width 46 height 23
type input "100"
click at [838, 450] on input "text" at bounding box center [830, 453] width 46 height 23
type input "100"
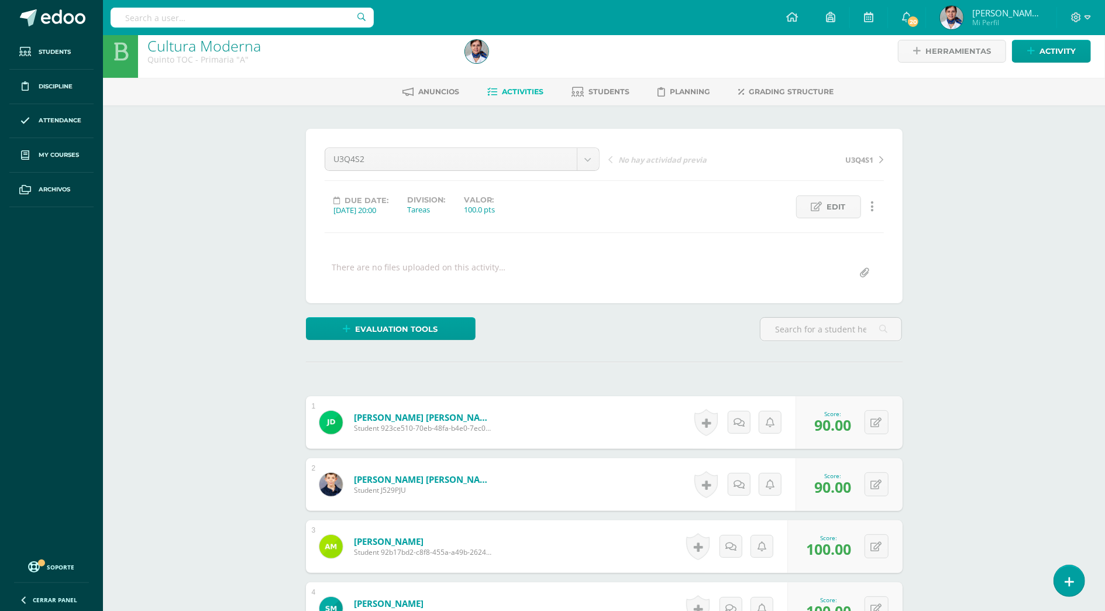
scroll to position [0, 0]
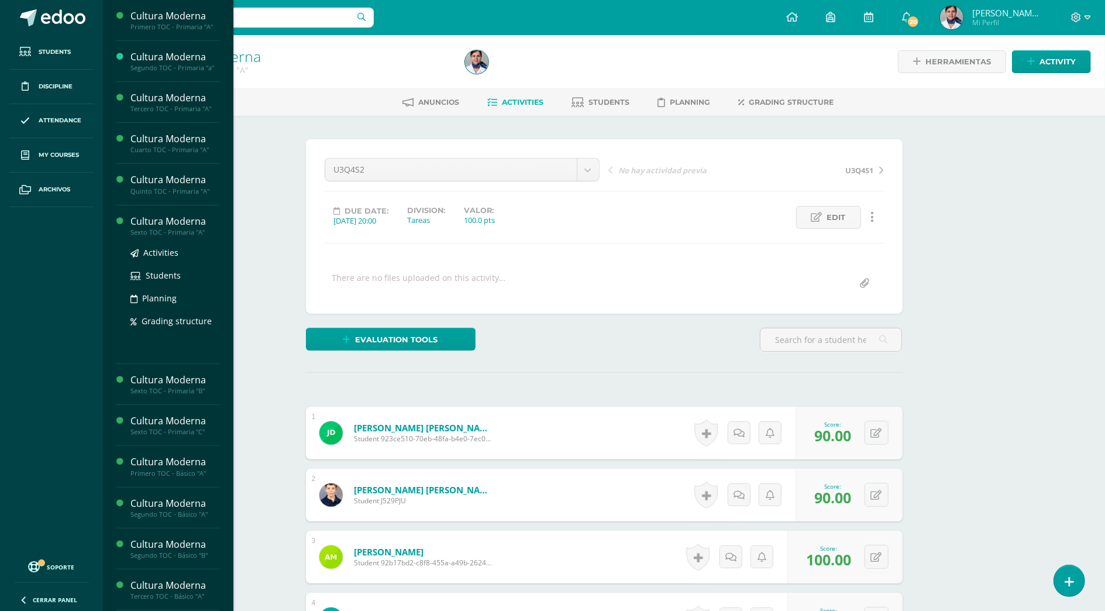
click at [156, 218] on div "Cultura Moderna" at bounding box center [174, 221] width 89 height 13
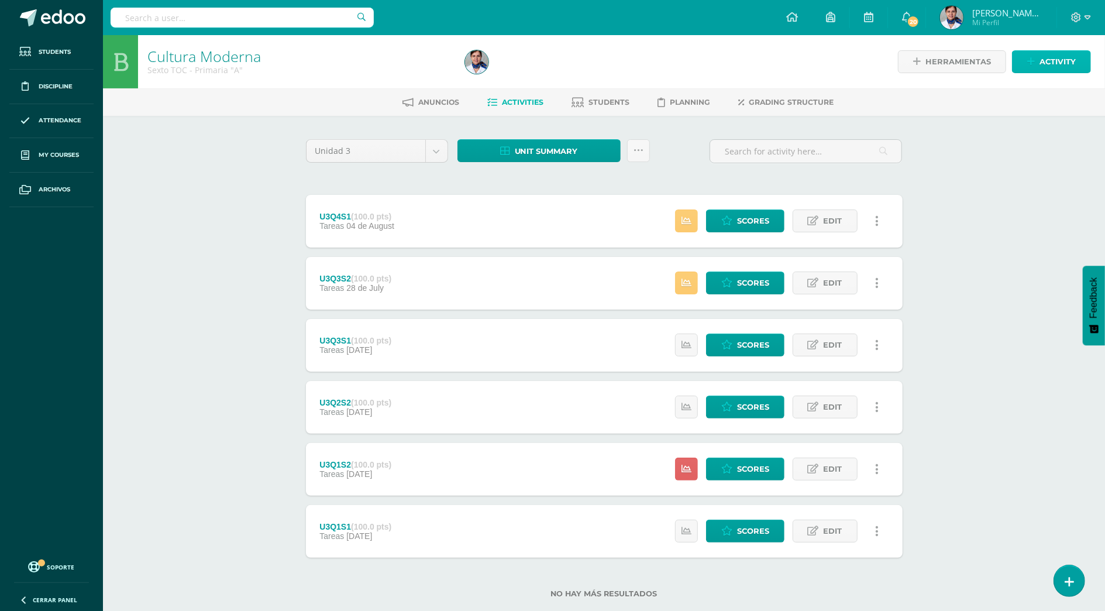
click at [1040, 54] on span "Activity" at bounding box center [1058, 62] width 36 height 22
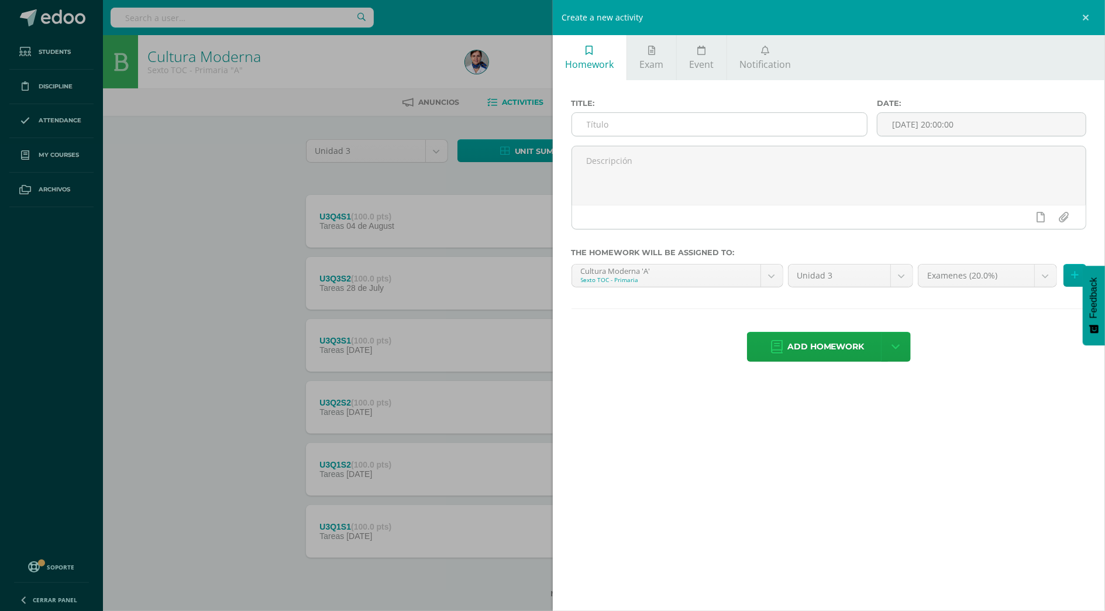
click at [640, 122] on input "text" at bounding box center [719, 124] width 295 height 23
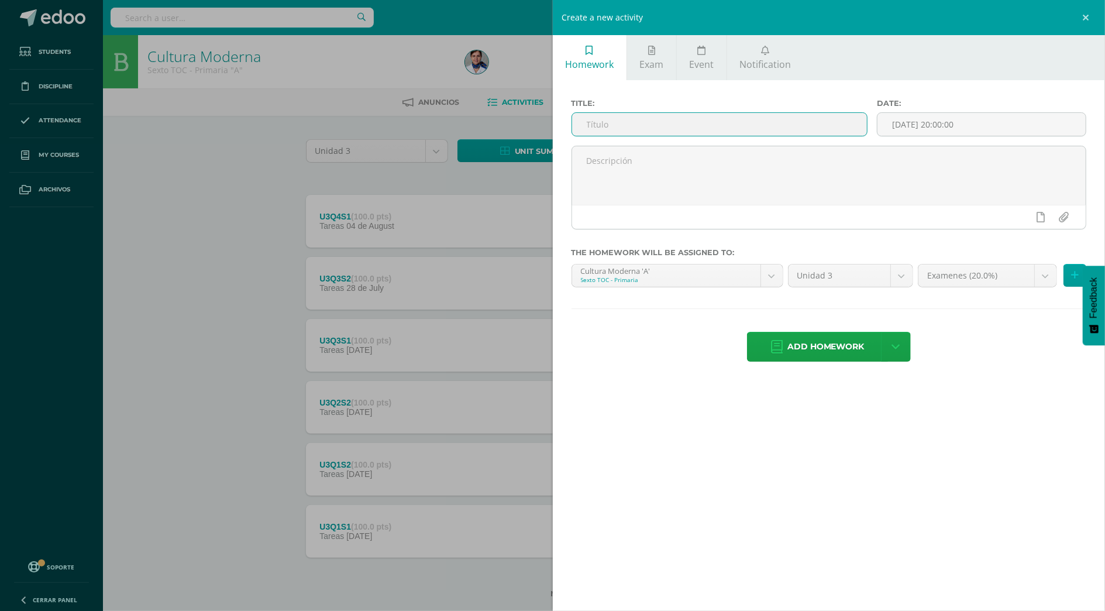
type input "U3Q4S2"
click at [813, 349] on span "Add homework" at bounding box center [825, 346] width 77 height 29
